Goal: Communication & Community: Answer question/provide support

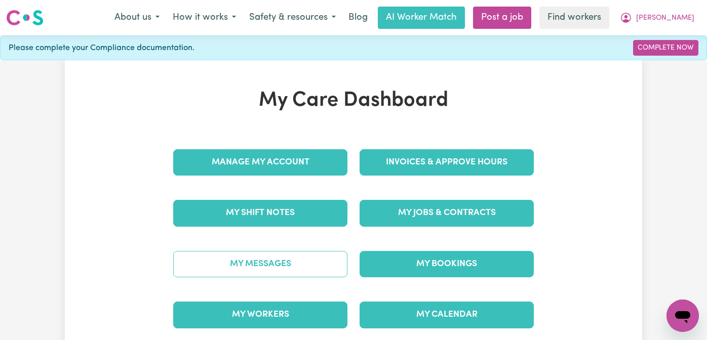
click at [222, 268] on link "My Messages" at bounding box center [260, 264] width 174 height 26
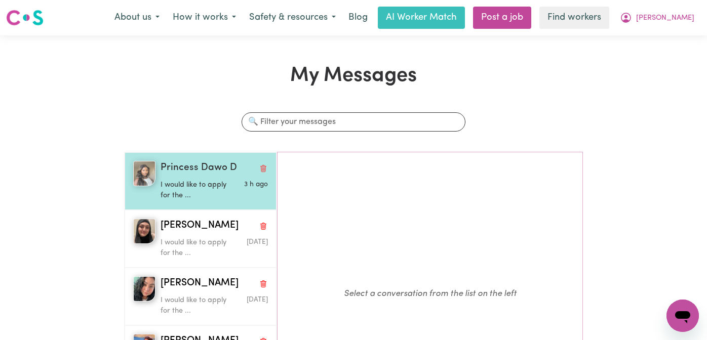
click at [209, 181] on p "I would like to apply for the ..." at bounding box center [196, 191] width 71 height 22
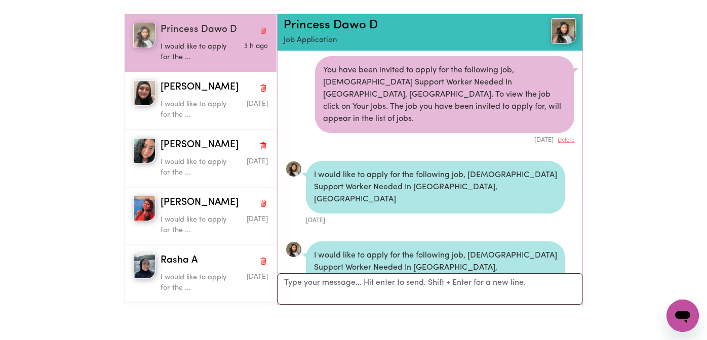
scroll to position [144, 0]
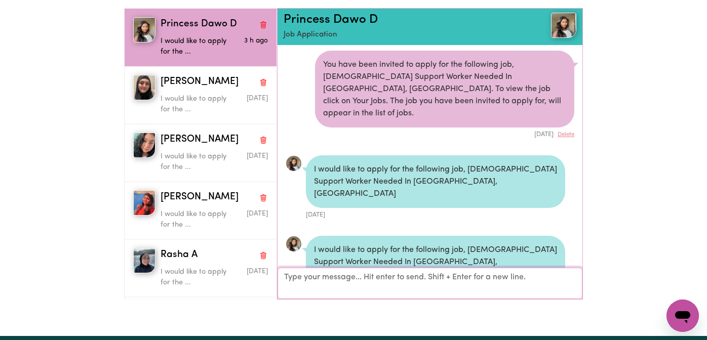
click at [344, 278] on textarea "Your reply" at bounding box center [430, 283] width 305 height 31
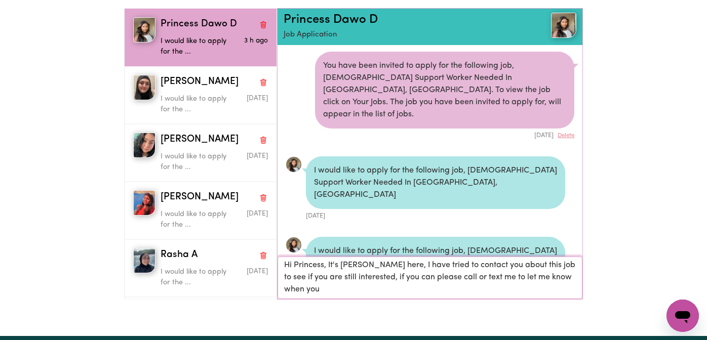
scroll to position [1, 0]
type textarea "Hi Princess, It's [PERSON_NAME] here, I have tried to contact you about this jo…"
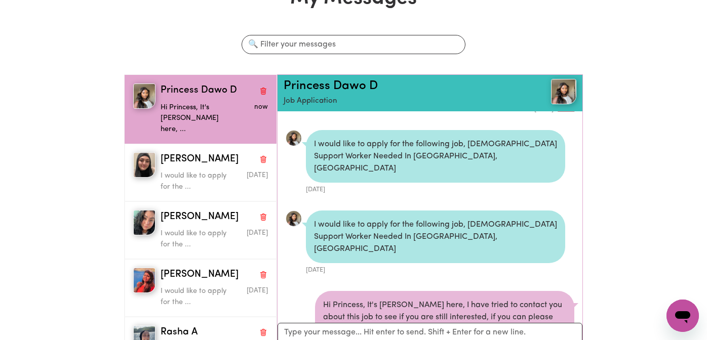
scroll to position [0, 0]
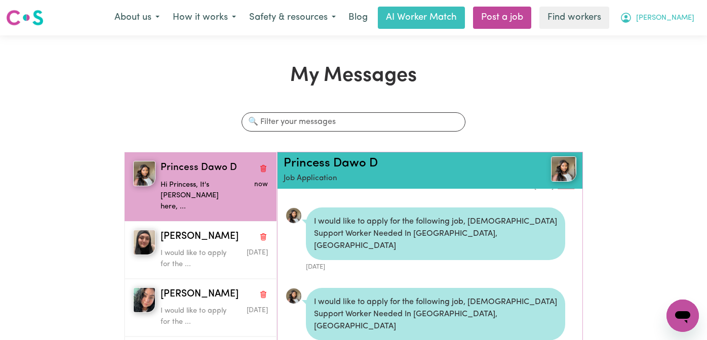
click at [667, 20] on button "[PERSON_NAME]" at bounding box center [657, 17] width 88 height 21
click at [655, 56] on link "Logout" at bounding box center [660, 58] width 80 height 19
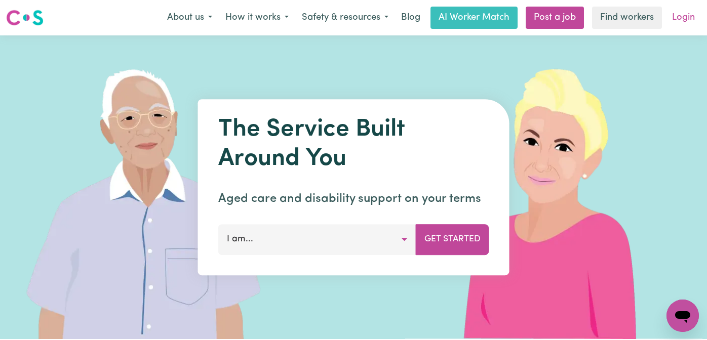
click at [683, 15] on link "Login" at bounding box center [683, 18] width 35 height 22
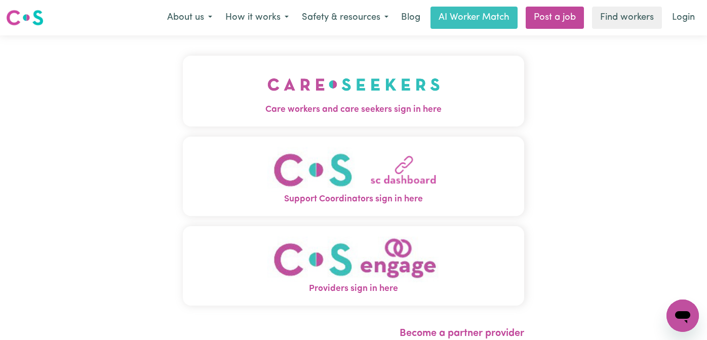
click at [292, 69] on img "Care workers and care seekers sign in here" at bounding box center [353, 84] width 173 height 37
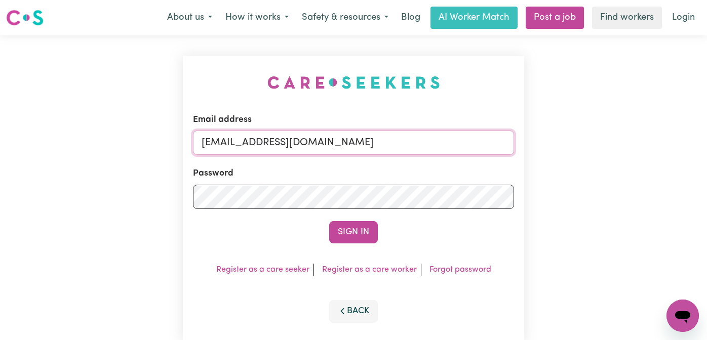
drag, startPoint x: 437, startPoint y: 143, endPoint x: 254, endPoint y: 145, distance: 182.3
click at [254, 145] on input "[EMAIL_ADDRESS][DOMAIN_NAME]" at bounding box center [353, 143] width 321 height 24
paste input "[PERSON_NAME]"
type input "[EMAIL_ADDRESS][DOMAIN_NAME]"
click at [329, 221] on button "Sign In" at bounding box center [353, 232] width 49 height 22
